Goal: Information Seeking & Learning: Learn about a topic

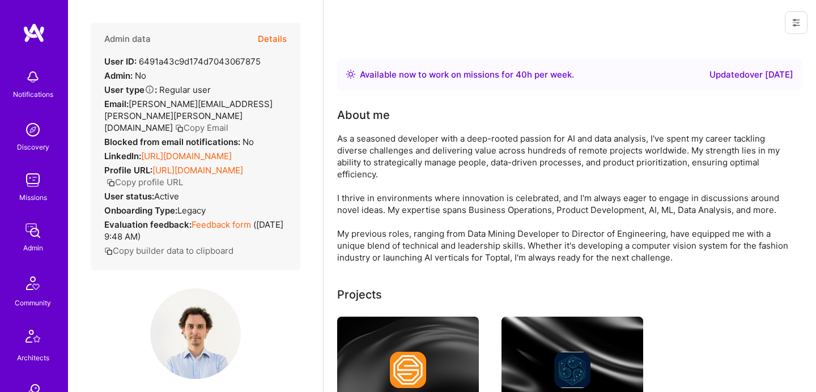
click at [523, 190] on div "As a seasoned developer with a deep-rooted passion for AI and data analysis, I'…" at bounding box center [563, 198] width 453 height 131
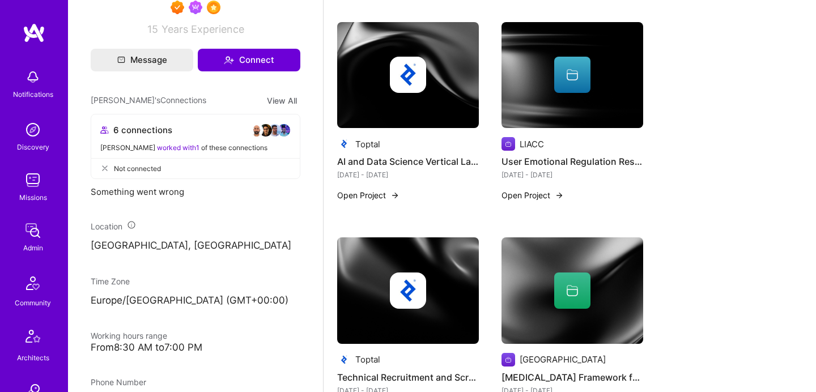
scroll to position [510, 0]
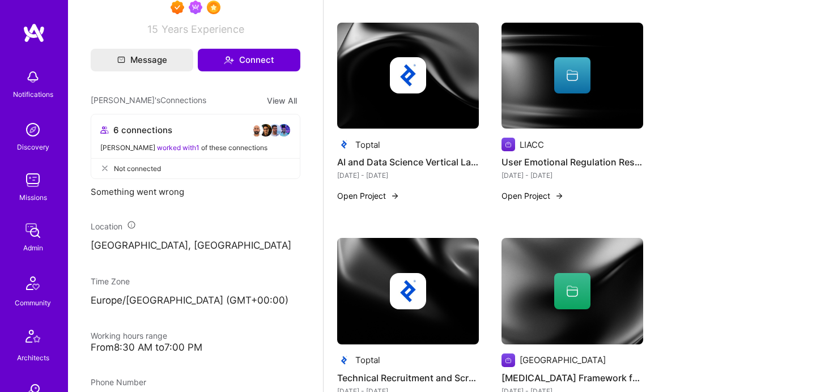
click at [396, 97] on img at bounding box center [408, 76] width 142 height 107
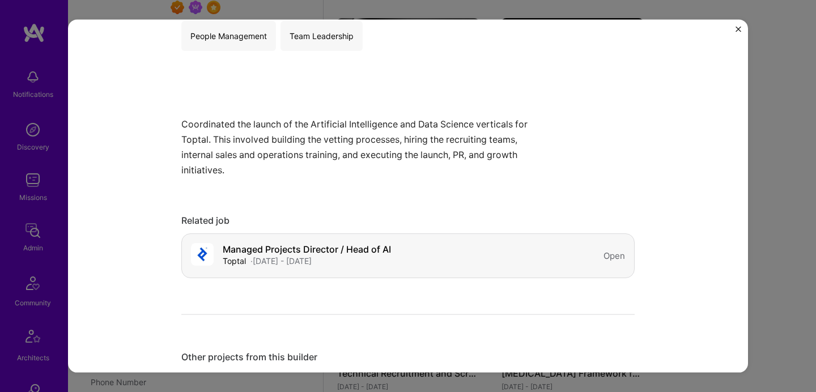
scroll to position [256, 0]
click at [390, 259] on div "Toptal · Mar, 2018 - Nov, 2021" at bounding box center [307, 260] width 168 height 12
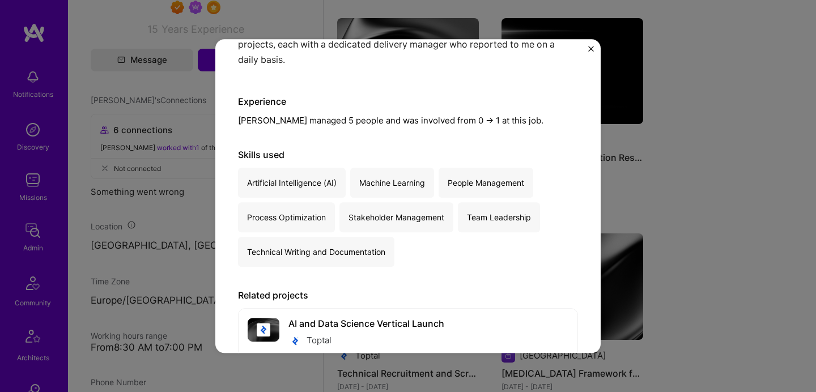
scroll to position [100, 0]
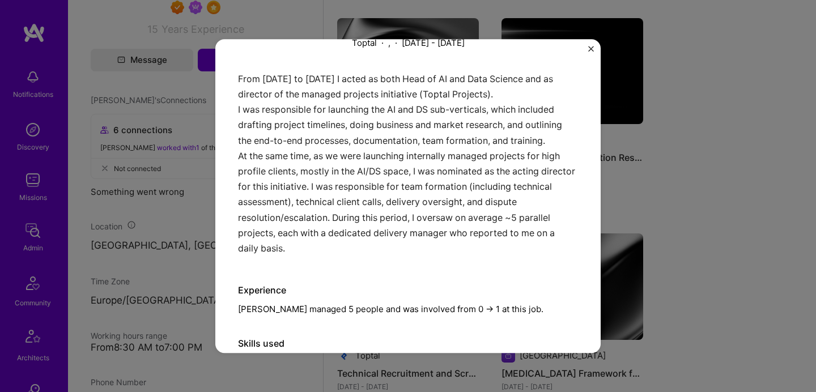
drag, startPoint x: 634, startPoint y: 211, endPoint x: 651, endPoint y: 213, distance: 16.5
click at [635, 211] on div "Managed Projects Director / Head of AI Toptal · , · March 2018 - November 2021 …" at bounding box center [408, 196] width 816 height 392
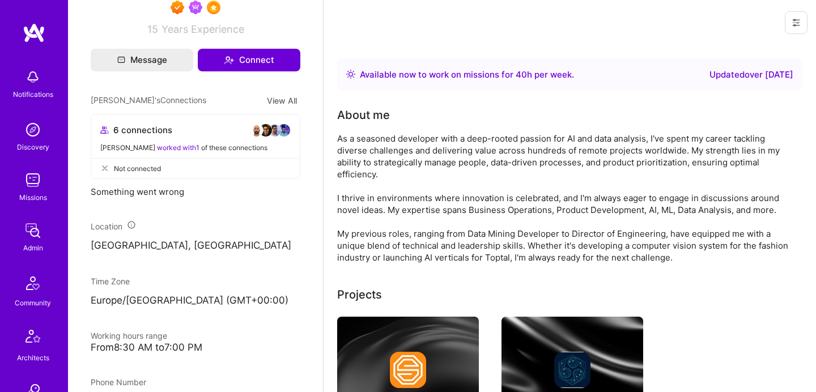
click at [116, 198] on div "Something went wrong" at bounding box center [196, 192] width 210 height 12
click at [158, 198] on div "Something went wrong" at bounding box center [196, 192] width 210 height 12
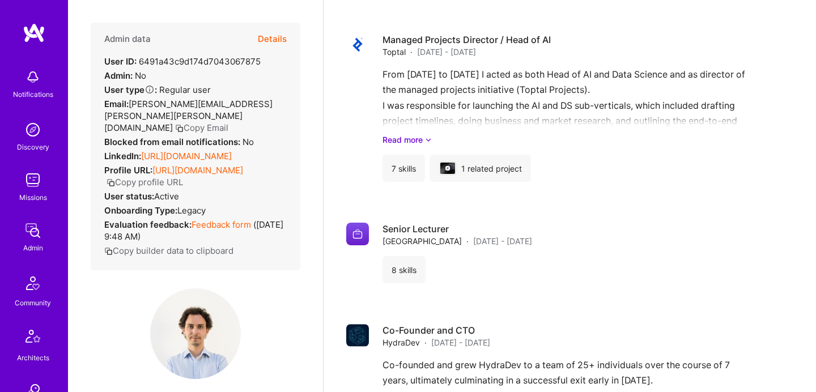
scroll to position [2342, 0]
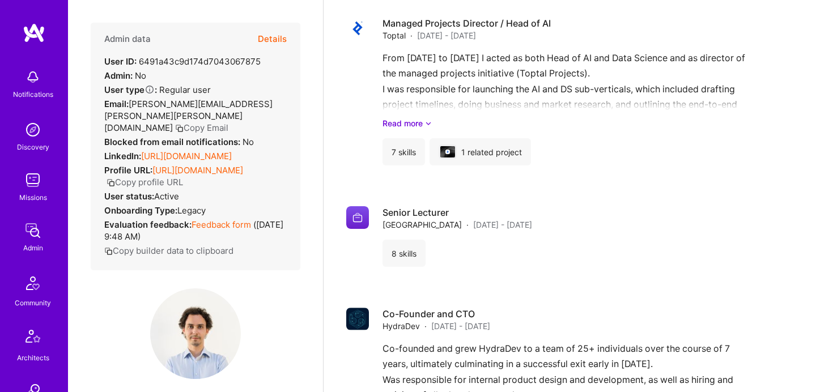
click at [188, 216] on span "legacy" at bounding box center [191, 210] width 28 height 11
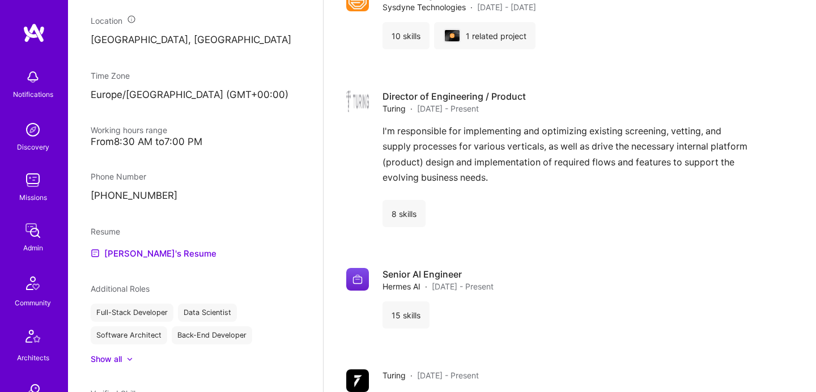
scroll to position [1822, 0]
